Goal: Check status: Check status

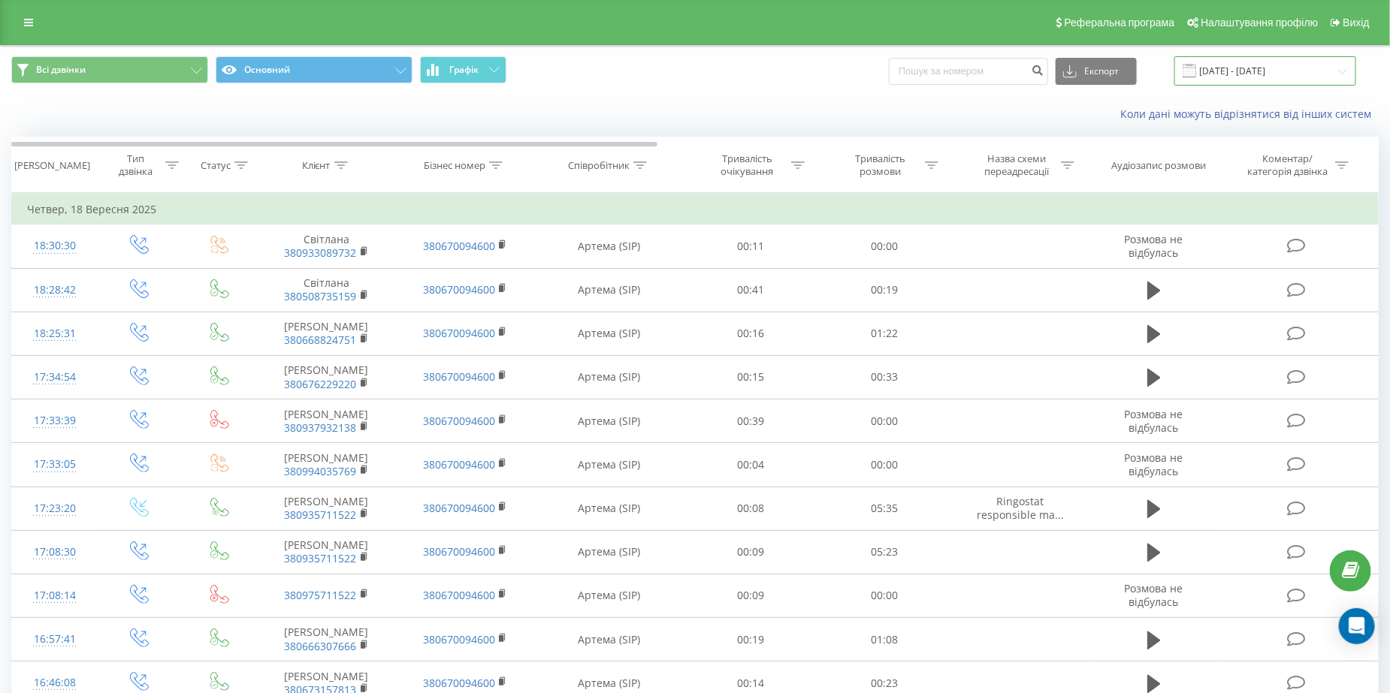
click at [1253, 75] on input "[DATE] - [DATE]" at bounding box center [1265, 70] width 182 height 29
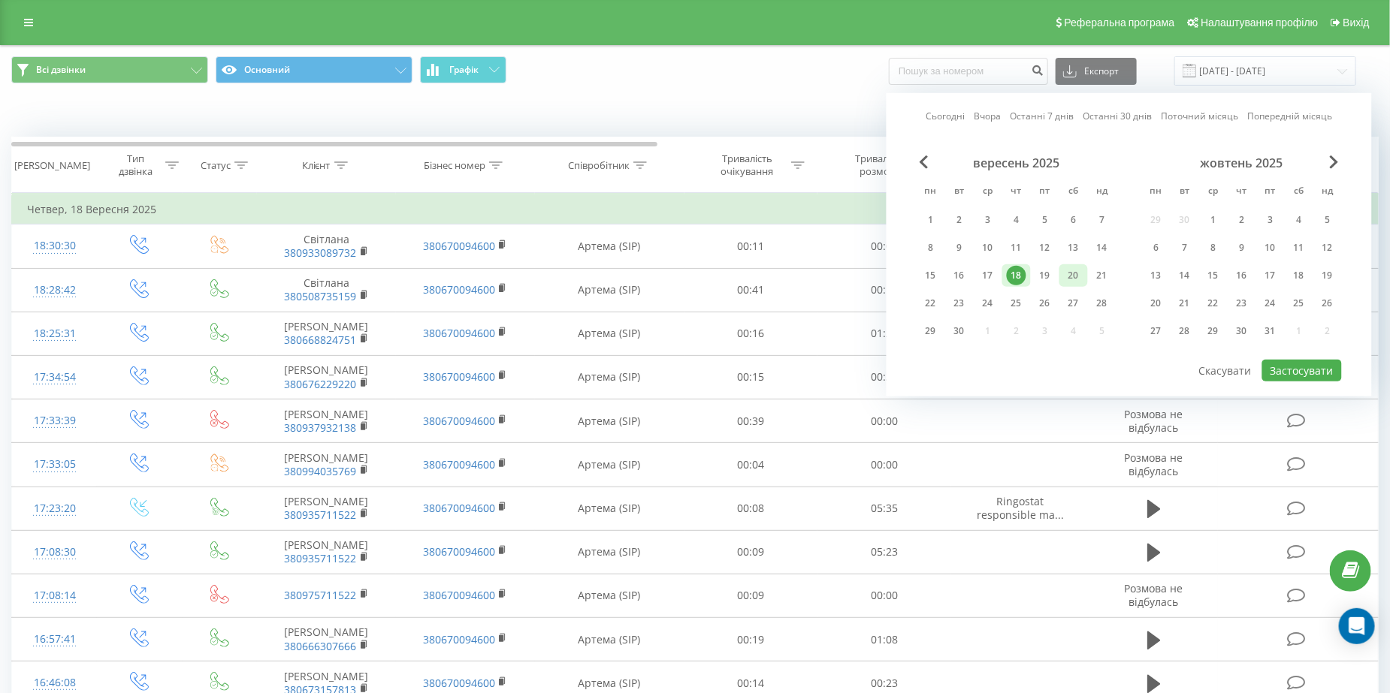
click at [1084, 278] on div "20" at bounding box center [1073, 275] width 29 height 23
click at [1289, 360] on button "Застосувати" at bounding box center [1302, 371] width 80 height 22
type input "[DATE] - [DATE]"
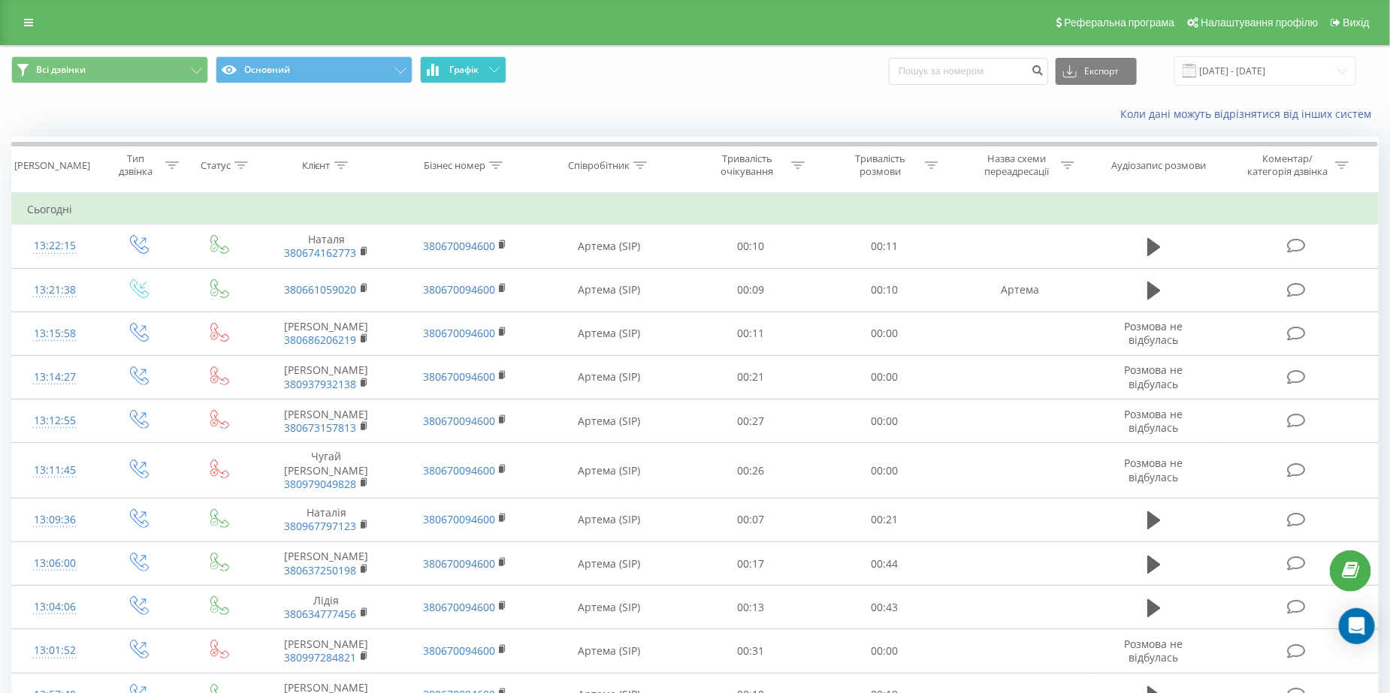
click at [495, 75] on button "Графік" at bounding box center [463, 69] width 86 height 27
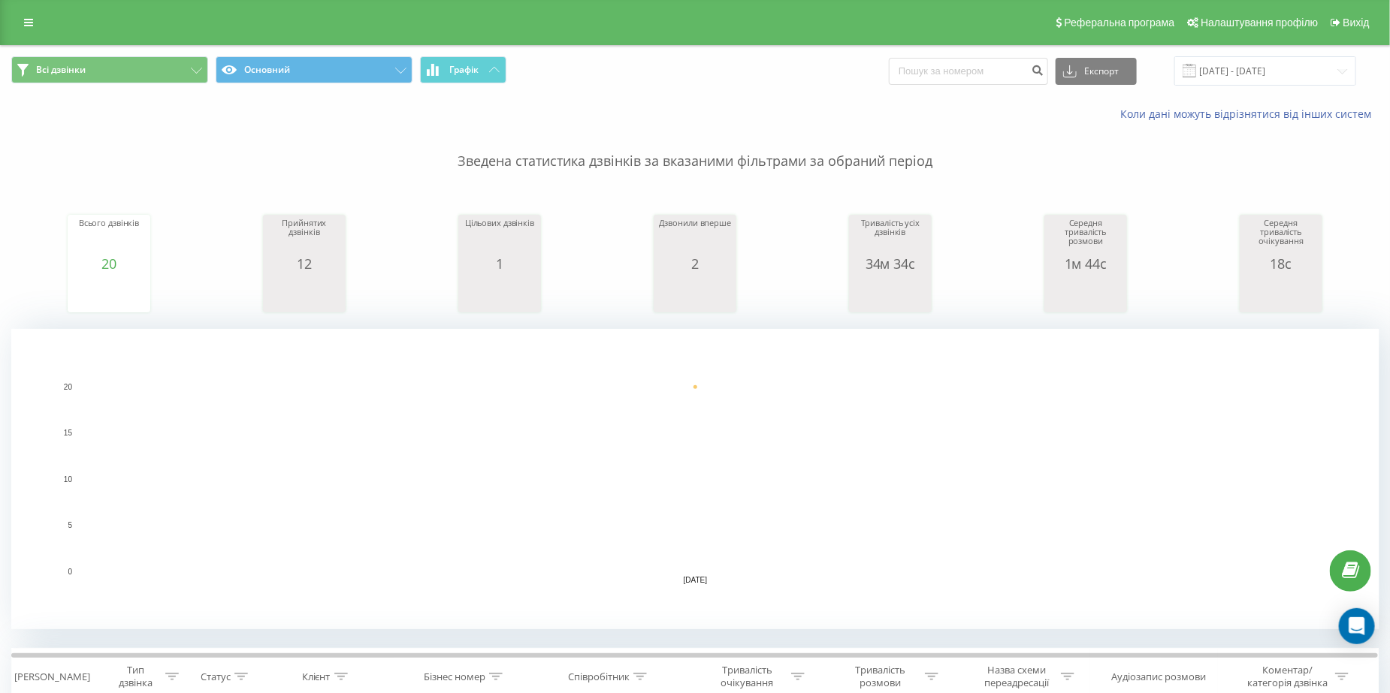
scroll to position [376, 0]
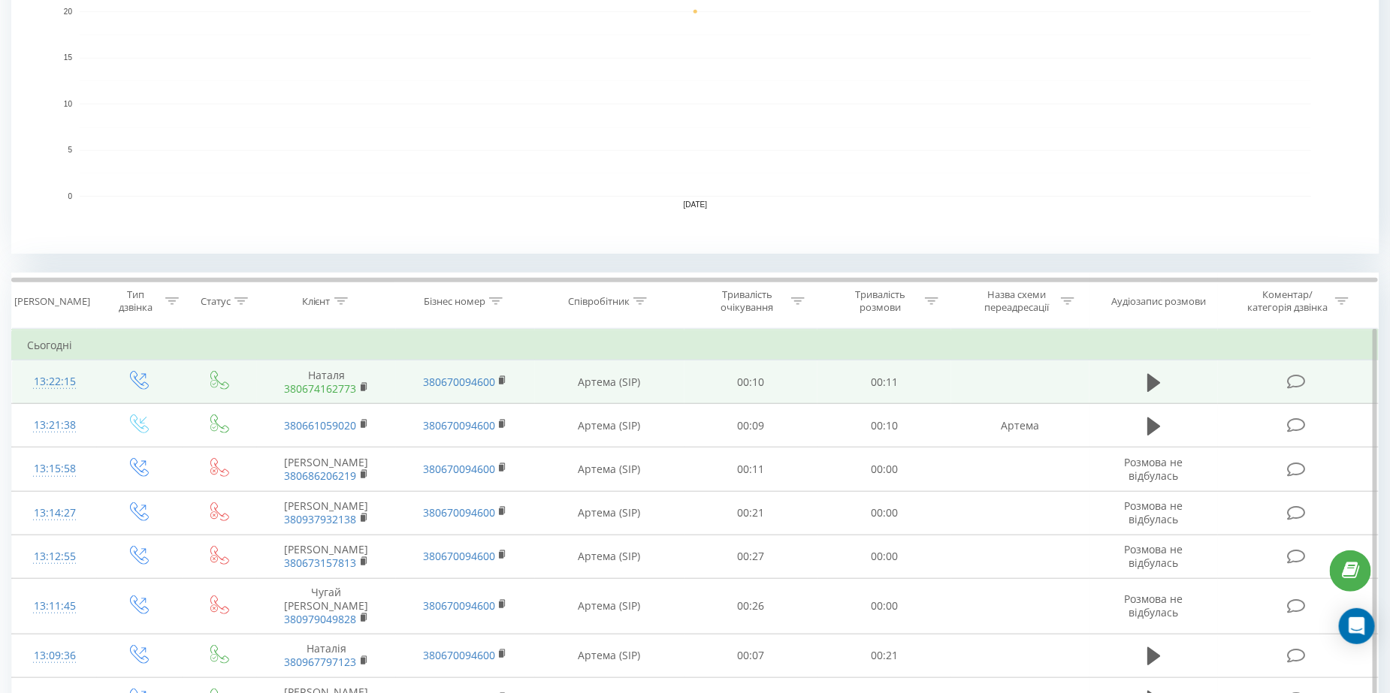
click at [324, 391] on link "380674162773" at bounding box center [321, 389] width 72 height 14
click at [364, 388] on rect at bounding box center [363, 388] width 5 height 7
